Goal: Task Accomplishment & Management: Use online tool/utility

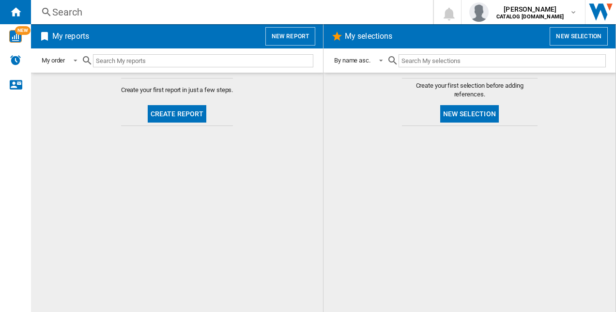
click at [301, 36] on button "New report" at bounding box center [290, 36] width 50 height 18
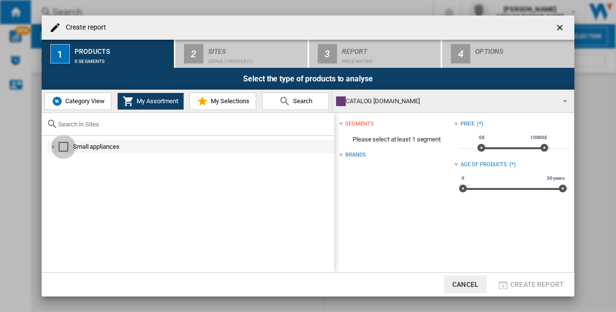
click at [62, 145] on div "Select" at bounding box center [64, 147] width 10 height 10
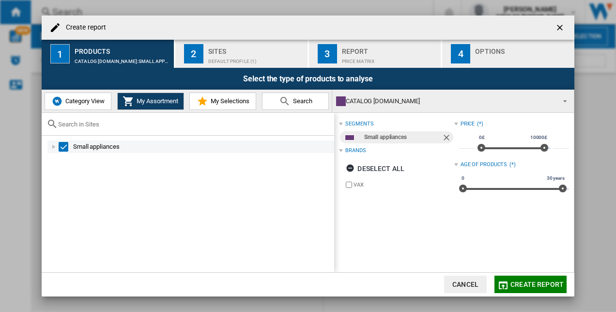
drag, startPoint x: 69, startPoint y: 143, endPoint x: 75, endPoint y: 148, distance: 7.3
click at [75, 148] on div "Small appliances" at bounding box center [190, 146] width 287 height 13
click at [62, 147] on div "Select" at bounding box center [64, 147] width 10 height 10
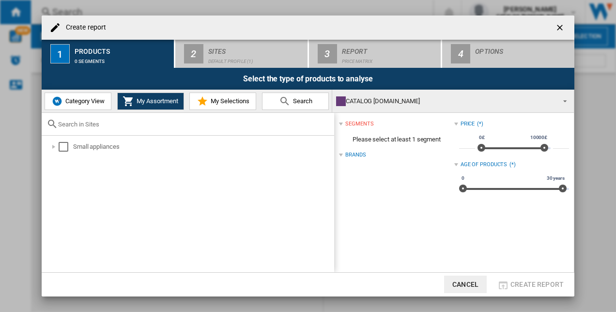
click at [355, 153] on div "Brands" at bounding box center [355, 155] width 20 height 8
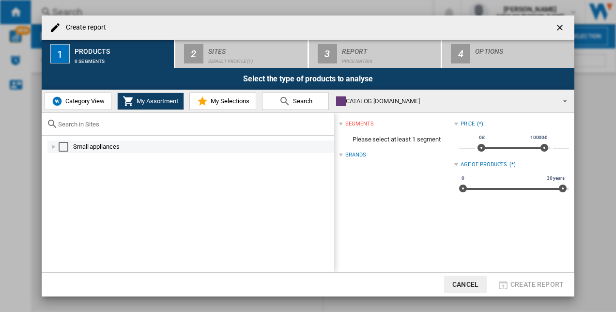
click at [92, 146] on div "Small appliances" at bounding box center [203, 147] width 260 height 10
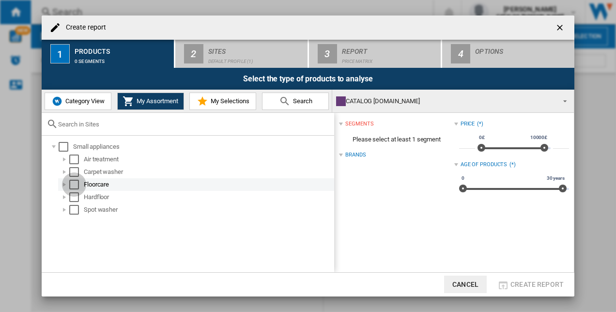
click at [77, 183] on div "Select" at bounding box center [74, 185] width 10 height 10
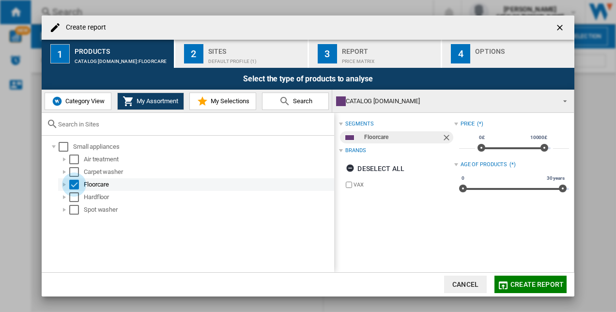
click at [77, 184] on div "Select" at bounding box center [74, 185] width 10 height 10
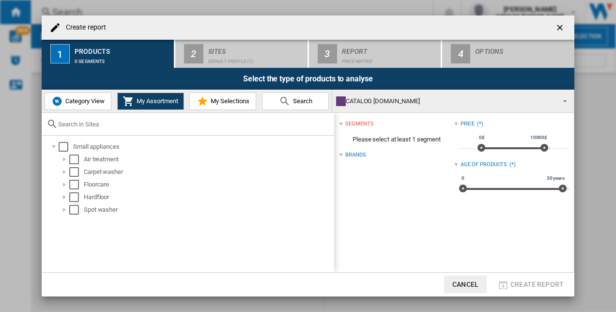
click at [72, 103] on span "Category View" at bounding box center [84, 100] width 42 height 7
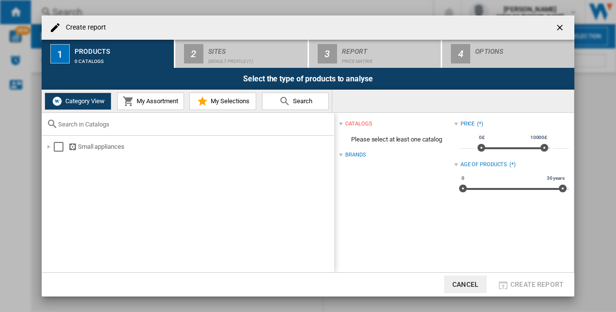
click at [143, 104] on span "My Assortment" at bounding box center [156, 100] width 44 height 7
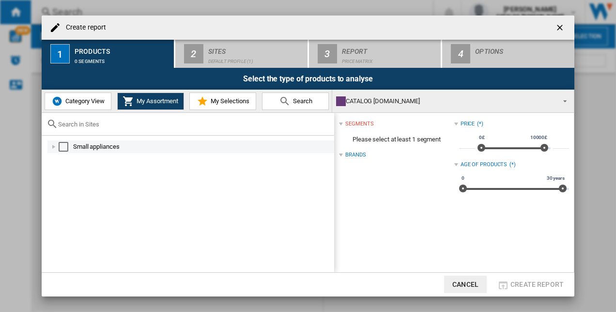
click at [66, 145] on div "Select" at bounding box center [64, 147] width 10 height 10
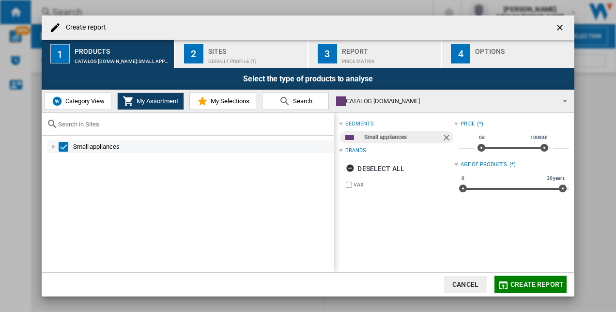
click at [68, 145] on div "Select" at bounding box center [64, 147] width 10 height 10
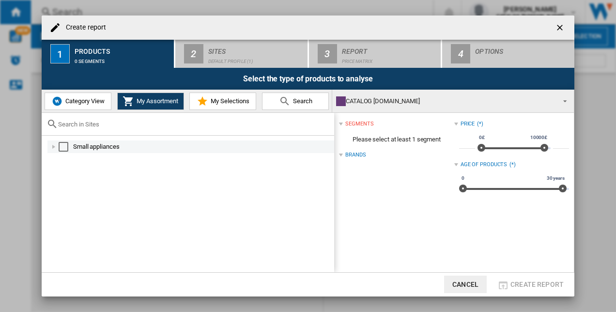
click at [64, 149] on div "Select" at bounding box center [64, 147] width 10 height 10
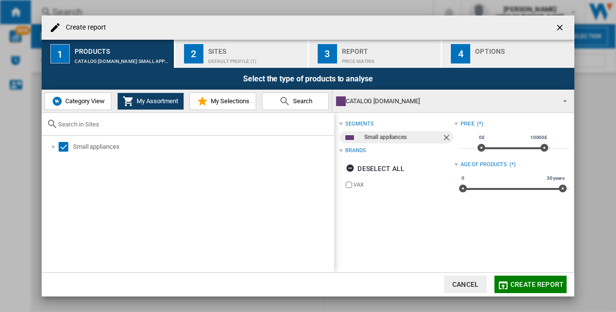
click at [85, 103] on span "Category View" at bounding box center [84, 100] width 42 height 7
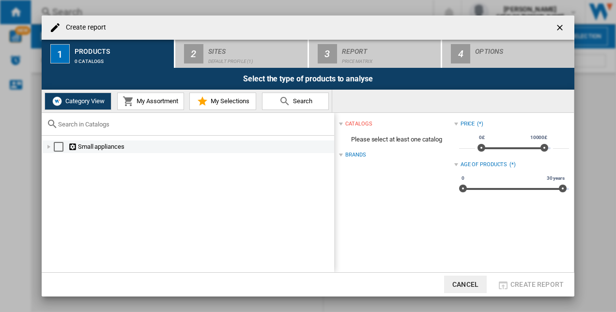
click at [57, 149] on div "Select" at bounding box center [59, 147] width 10 height 10
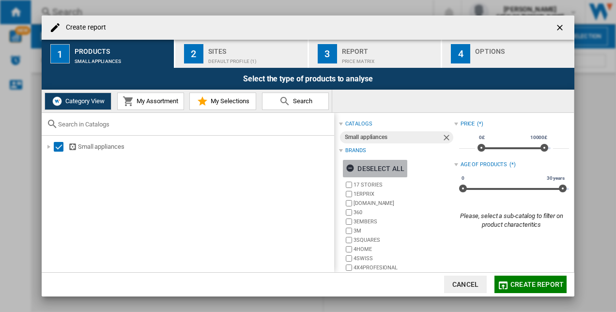
click at [371, 169] on div "Deselect all" at bounding box center [375, 168] width 59 height 17
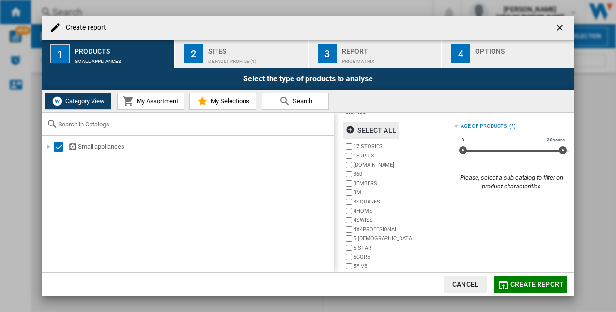
scroll to position [67, 0]
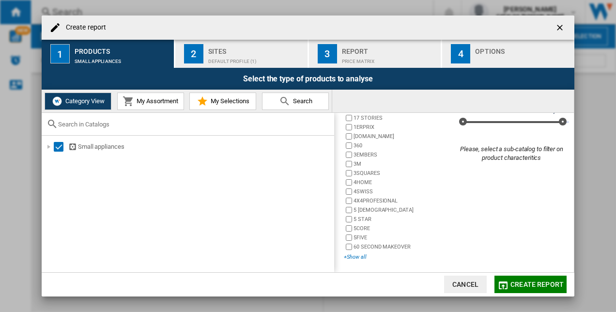
click at [359, 254] on div "+Show all" at bounding box center [399, 256] width 110 height 7
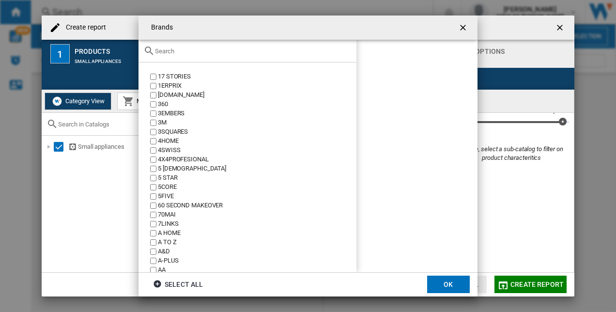
click at [174, 52] on input "text" at bounding box center [253, 50] width 197 height 7
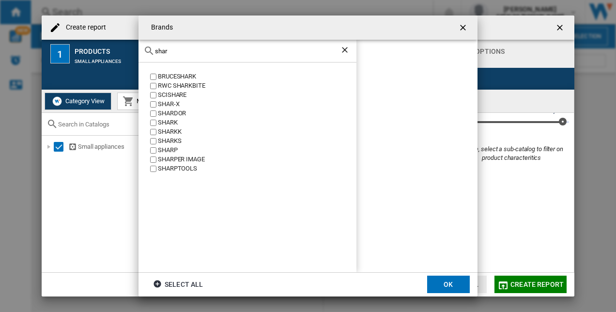
type input "shar"
click at [159, 123] on div "SHARK" at bounding box center [257, 122] width 199 height 9
click at [457, 291] on button "OK" at bounding box center [448, 284] width 43 height 17
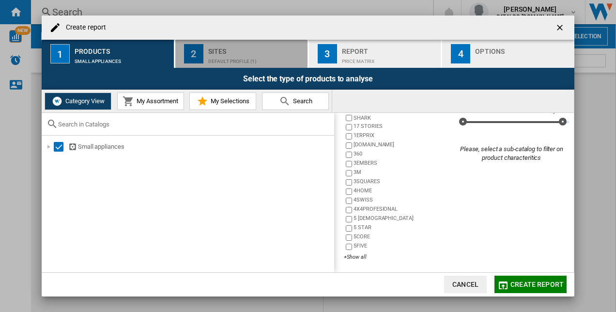
drag, startPoint x: 233, startPoint y: 58, endPoint x: 228, endPoint y: 61, distance: 5.9
click at [232, 59] on div "Default profile (1)" at bounding box center [255, 59] width 95 height 10
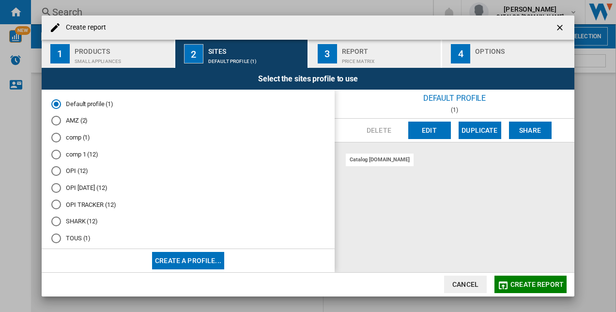
click at [71, 222] on md-radio-button "SHARK (12)" at bounding box center [188, 221] width 274 height 9
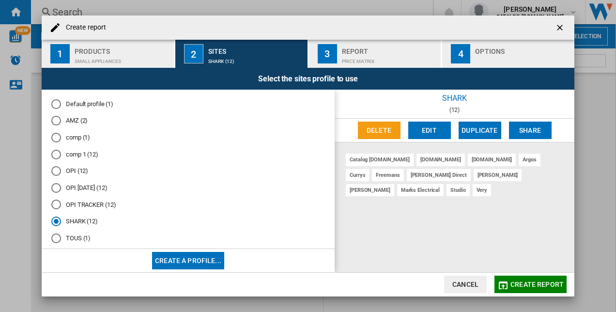
click at [105, 49] on div "Products" at bounding box center [122, 49] width 95 height 10
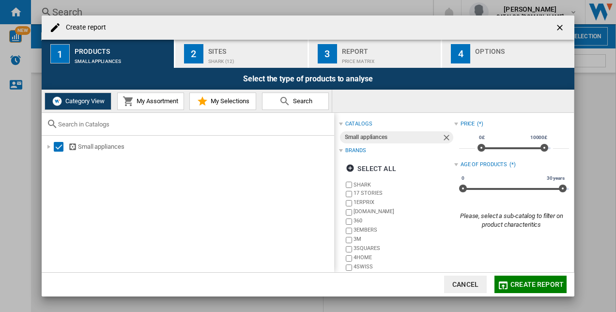
click at [530, 281] on span "Create report" at bounding box center [537, 284] width 53 height 8
